Goal: Task Accomplishment & Management: Complete application form

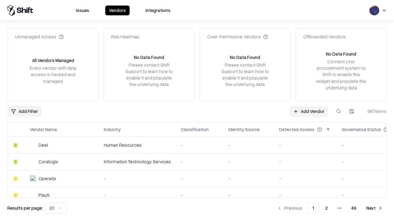
click at [308, 111] on link "Add Vendor" at bounding box center [308, 111] width 38 height 11
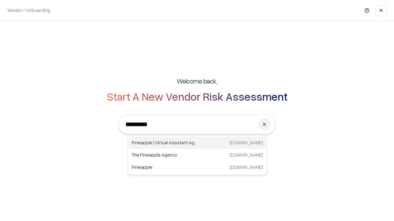
click at [197, 143] on div "Pineapple | Virtual Assistant Agency trypineapple.com" at bounding box center [197, 143] width 136 height 12
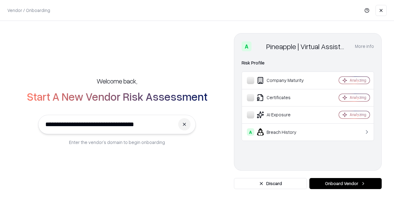
type input "**********"
click at [345, 184] on button "Onboard Vendor" at bounding box center [345, 183] width 72 height 11
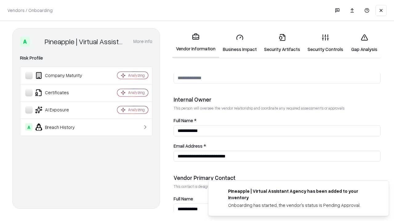
scroll to position [319, 0]
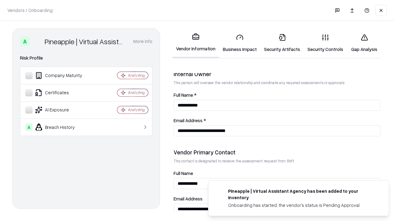
click at [240, 43] on link "Business Impact" at bounding box center [239, 43] width 41 height 29
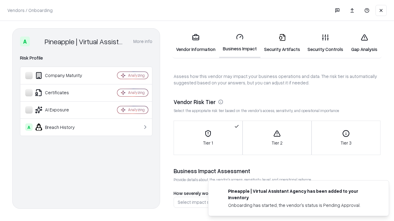
click at [282, 43] on link "Security Artifacts" at bounding box center [281, 43] width 43 height 29
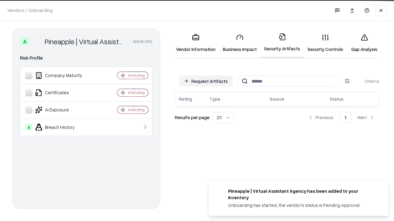
click at [206, 81] on button "Request Artifacts" at bounding box center [206, 81] width 54 height 11
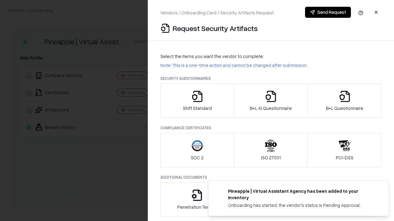
click at [197, 101] on icon "button" at bounding box center [197, 96] width 12 height 12
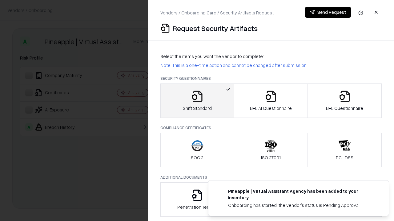
click at [328, 12] on button "Send Request" at bounding box center [328, 12] width 46 height 11
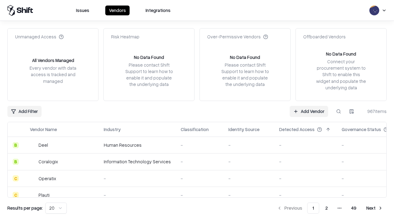
click at [338, 111] on button at bounding box center [338, 111] width 11 height 11
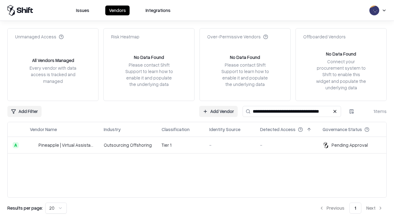
type input "**********"
click at [201, 145] on td "Tier 1" at bounding box center [181, 145] width 48 height 17
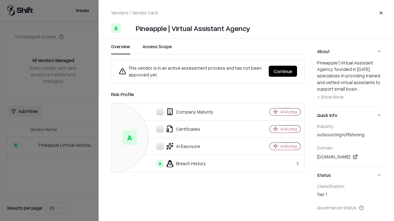
click at [283, 71] on button "Continue" at bounding box center [282, 71] width 28 height 11
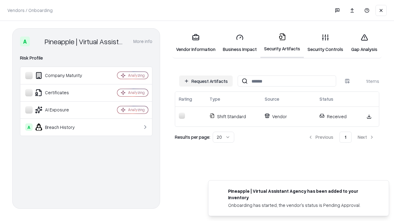
click at [364, 43] on link "Gap Analysis" at bounding box center [364, 43] width 35 height 29
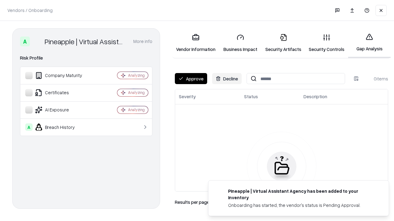
click at [191, 79] on button "Approve" at bounding box center [191, 78] width 32 height 11
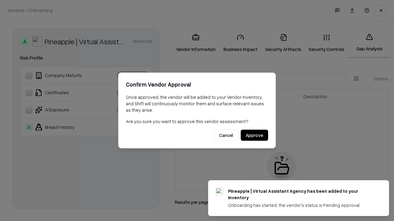
click at [254, 135] on button "Approve" at bounding box center [254, 135] width 27 height 11
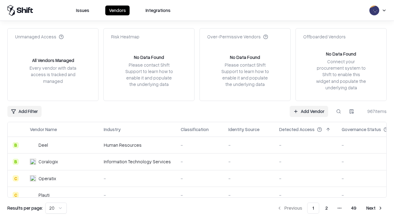
type input "**********"
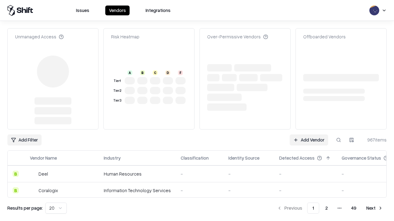
click at [308, 140] on link "Add Vendor" at bounding box center [308, 140] width 38 height 11
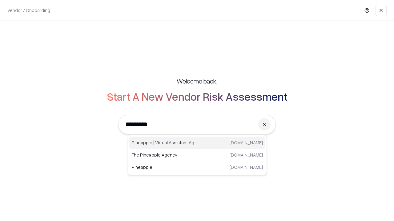
click at [197, 143] on div "Pineapple | Virtual Assistant Agency trypineapple.com" at bounding box center [197, 143] width 136 height 12
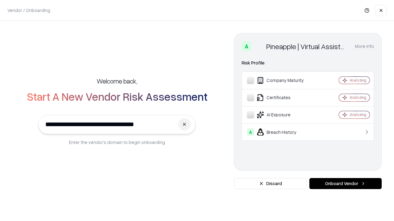
type input "**********"
click at [345, 184] on button "Onboard Vendor" at bounding box center [345, 183] width 72 height 11
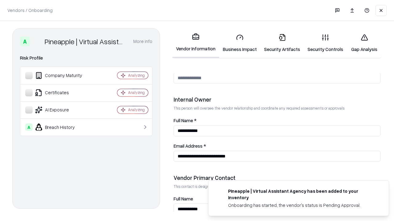
scroll to position [319, 0]
